Goal: Task Accomplishment & Management: Manage account settings

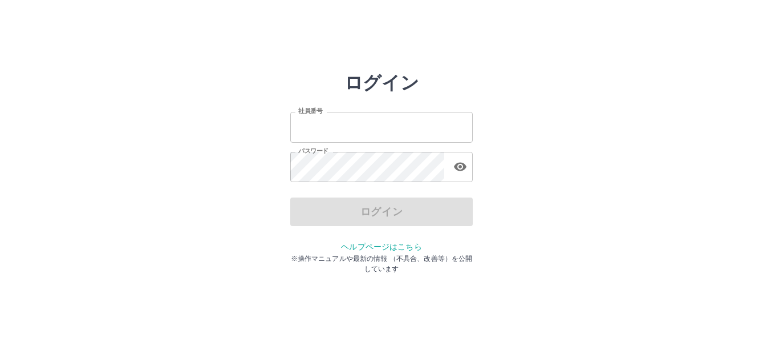
type input "*******"
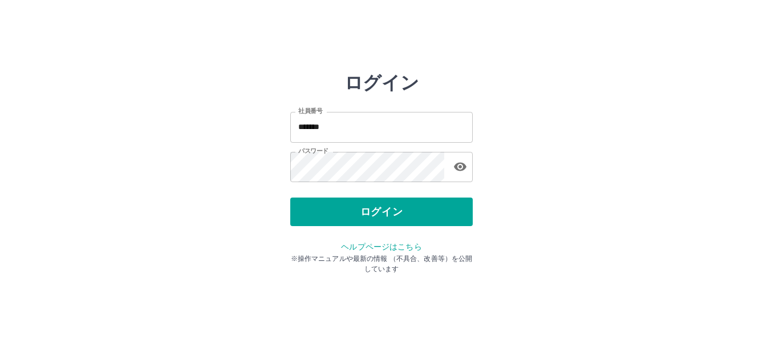
click at [360, 222] on div "ログイン" at bounding box center [381, 211] width 182 height 29
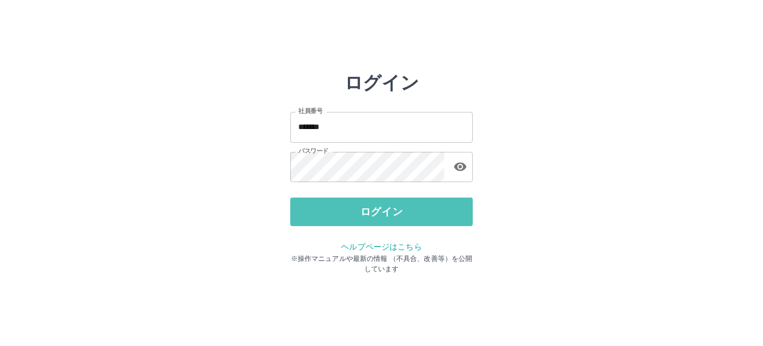
click at [360, 222] on button "ログイン" at bounding box center [381, 211] width 182 height 29
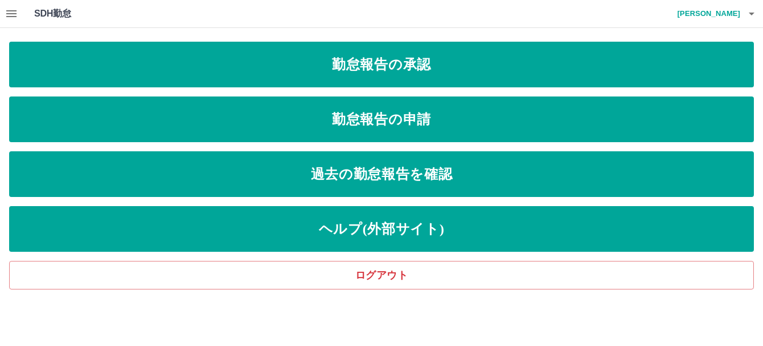
click at [11, 18] on icon "button" at bounding box center [12, 14] width 14 height 14
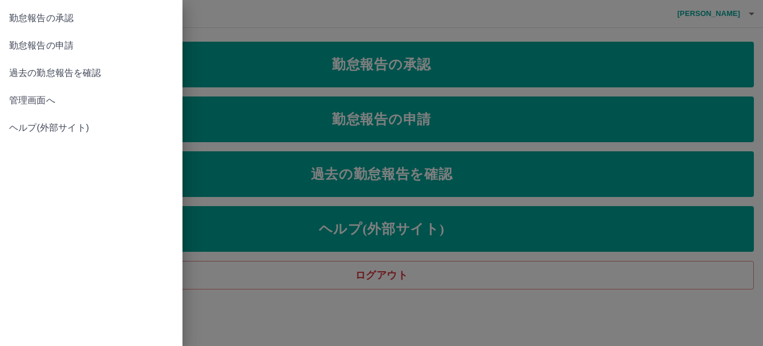
click at [18, 105] on span "管理画面へ" at bounding box center [91, 101] width 164 height 14
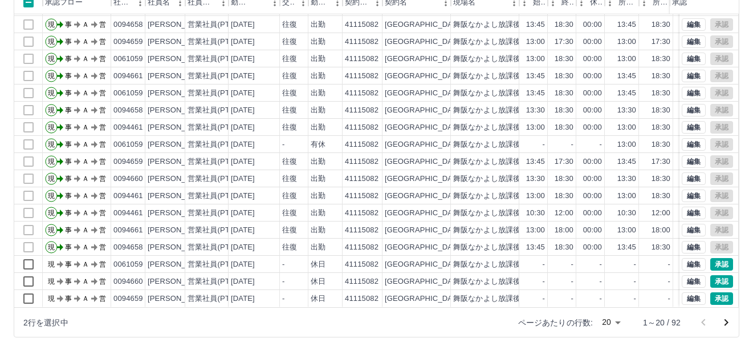
scroll to position [136, 0]
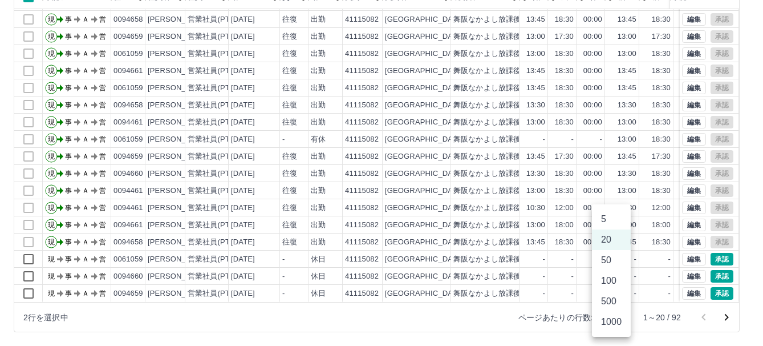
click at [612, 315] on body "SDH勤怠 [PERSON_NAME] 勤務実績承認 前月 [DATE] 次月 今月 月選択 承認モード 削除モード 一括承認 列一覧 0 フィルター 行間隔…" at bounding box center [381, 105] width 763 height 482
click at [608, 299] on li "500" at bounding box center [611, 301] width 39 height 21
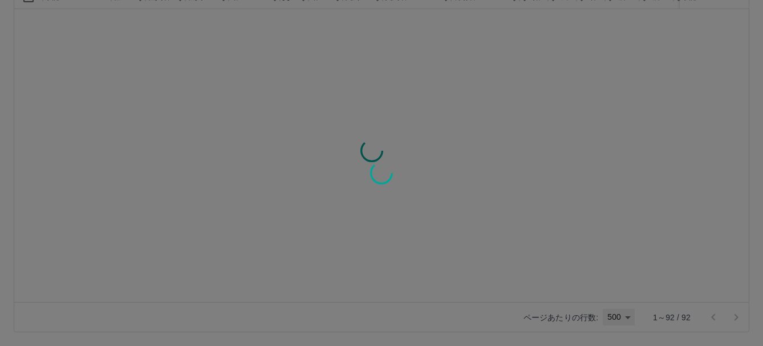
type input "***"
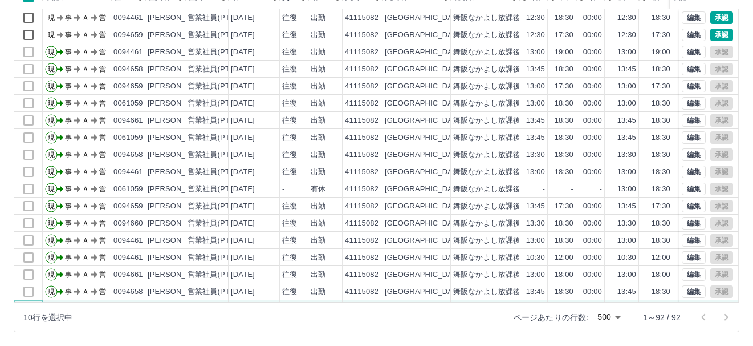
scroll to position [0, 0]
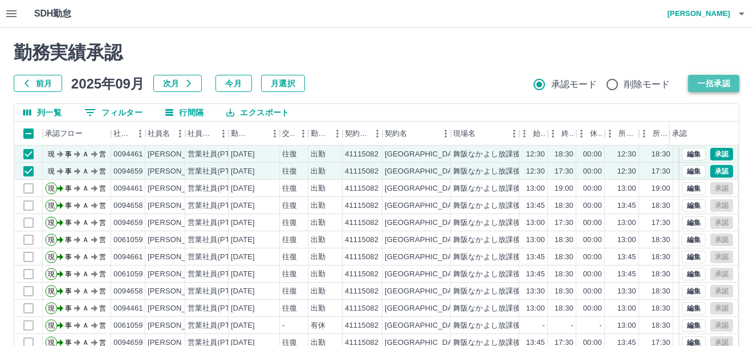
click at [700, 87] on button "一括承認" at bounding box center [713, 83] width 51 height 17
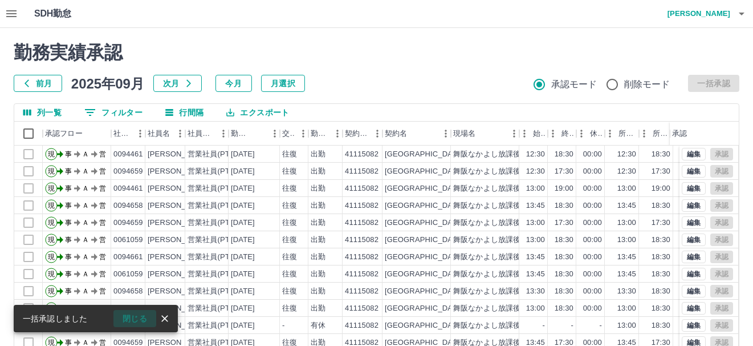
click at [123, 315] on button "閉じる" at bounding box center [134, 318] width 43 height 17
